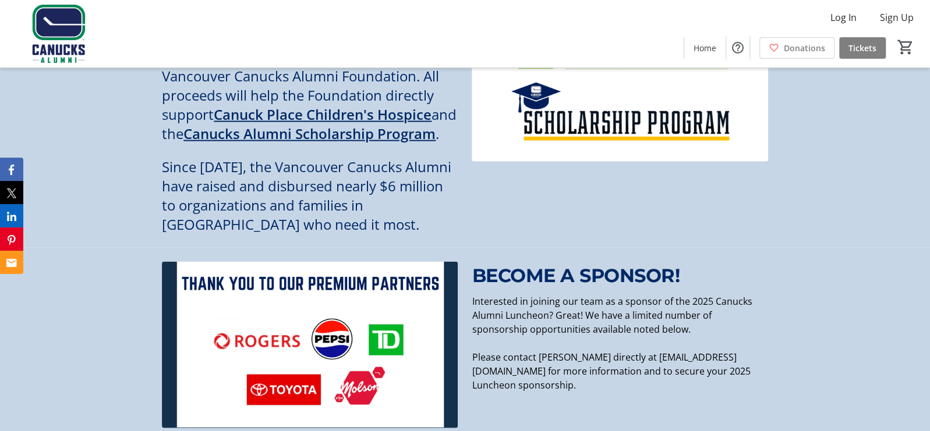
scroll to position [1150, 0]
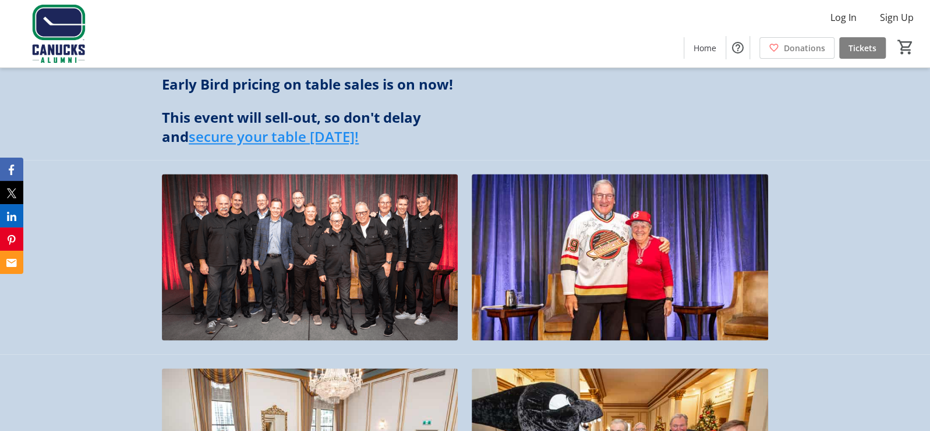
scroll to position [1164, 0]
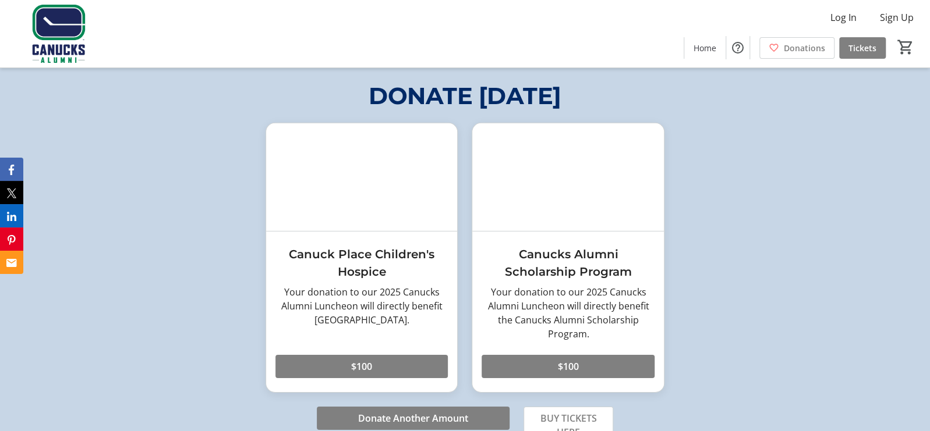
scroll to position [1921, 0]
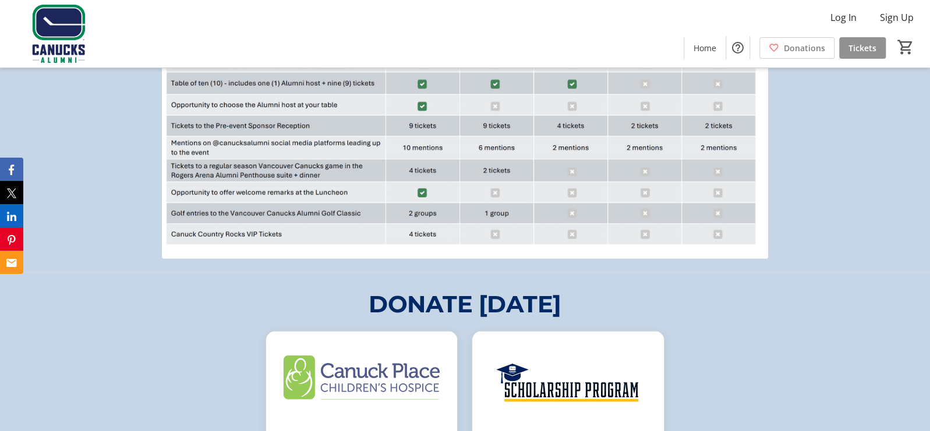
click at [859, 48] on span "Tickets" at bounding box center [862, 48] width 28 height 12
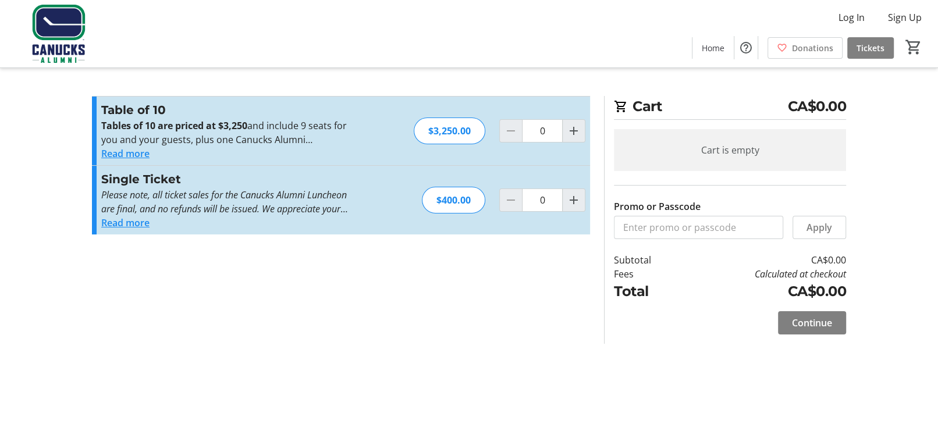
click at [144, 230] on button "Read more" at bounding box center [125, 223] width 48 height 14
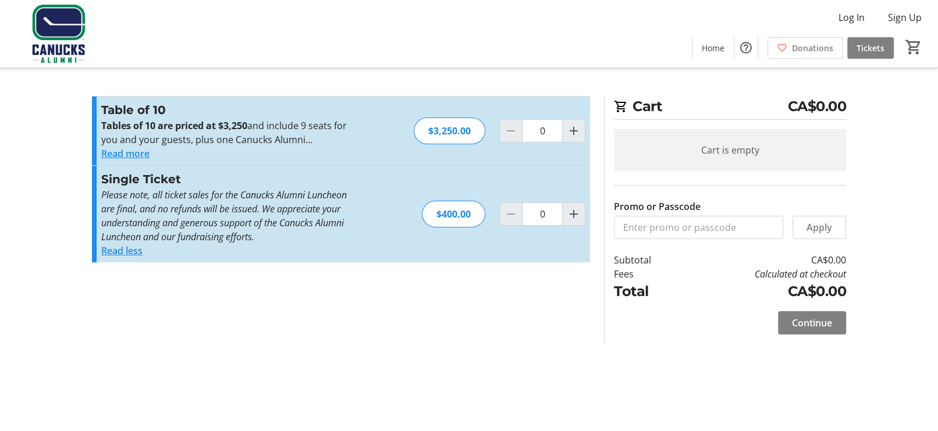
click at [147, 161] on button "Read more" at bounding box center [125, 154] width 48 height 14
